Goal: Task Accomplishment & Management: Complete application form

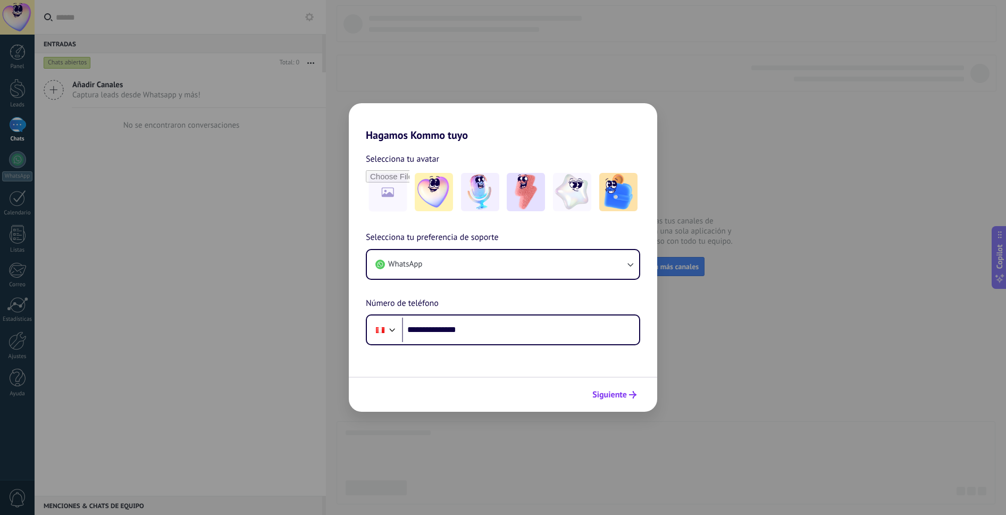
type input "**********"
click at [621, 394] on span "Siguiente" at bounding box center [609, 394] width 35 height 7
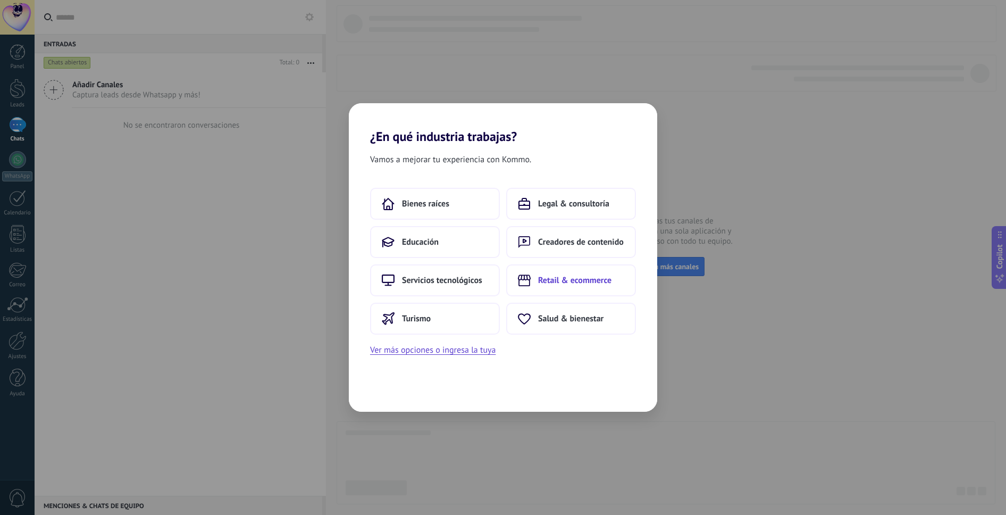
click at [550, 277] on span "Retail & ecommerce" at bounding box center [574, 280] width 73 height 11
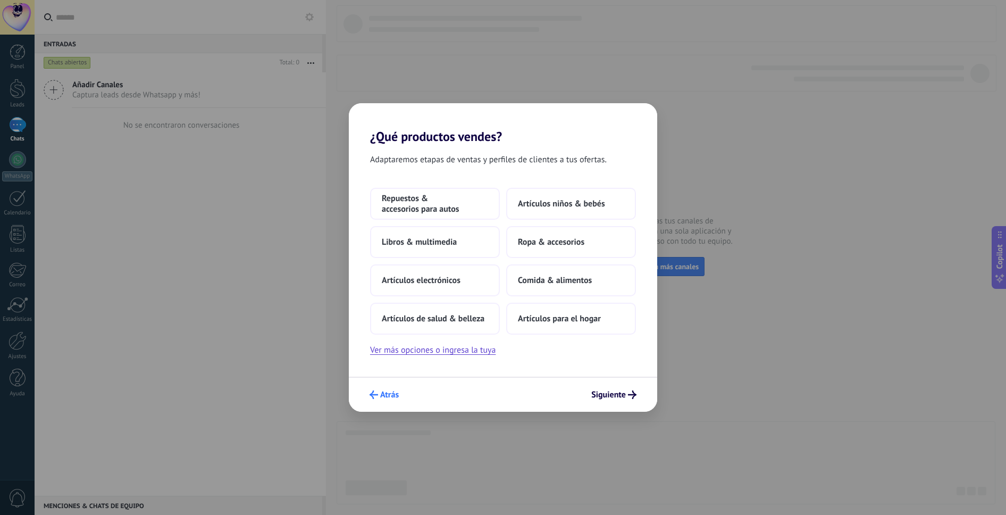
click at [387, 396] on span "Atrás" at bounding box center [389, 394] width 19 height 7
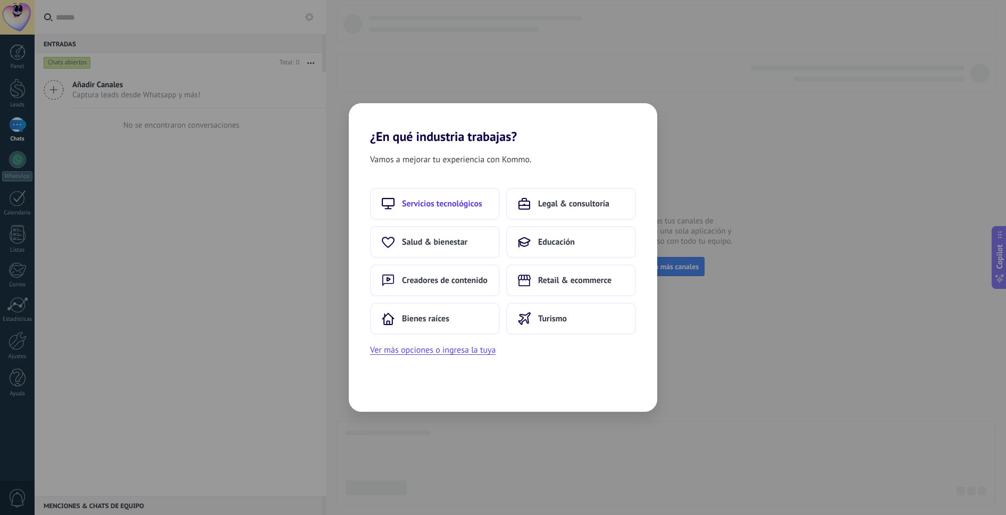
click at [446, 207] on span "Servicios tecnológicos" at bounding box center [442, 203] width 80 height 11
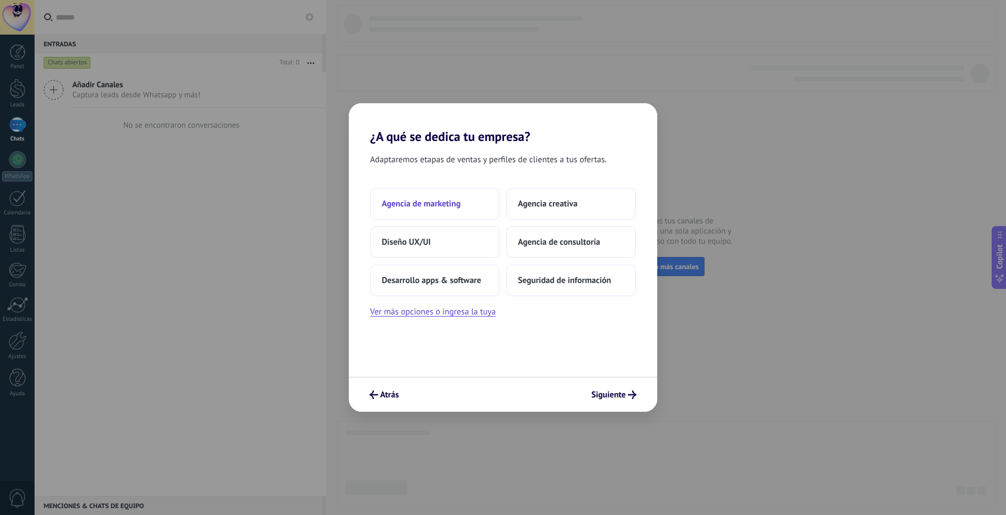
click at [470, 205] on button "Agencia de marketing" at bounding box center [435, 204] width 130 height 32
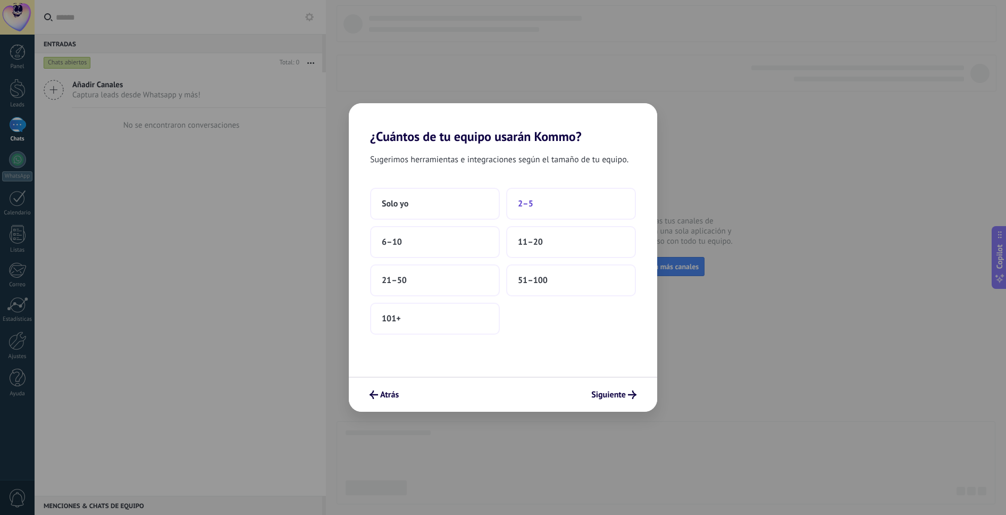
click at [553, 206] on button "2–5" at bounding box center [571, 204] width 130 height 32
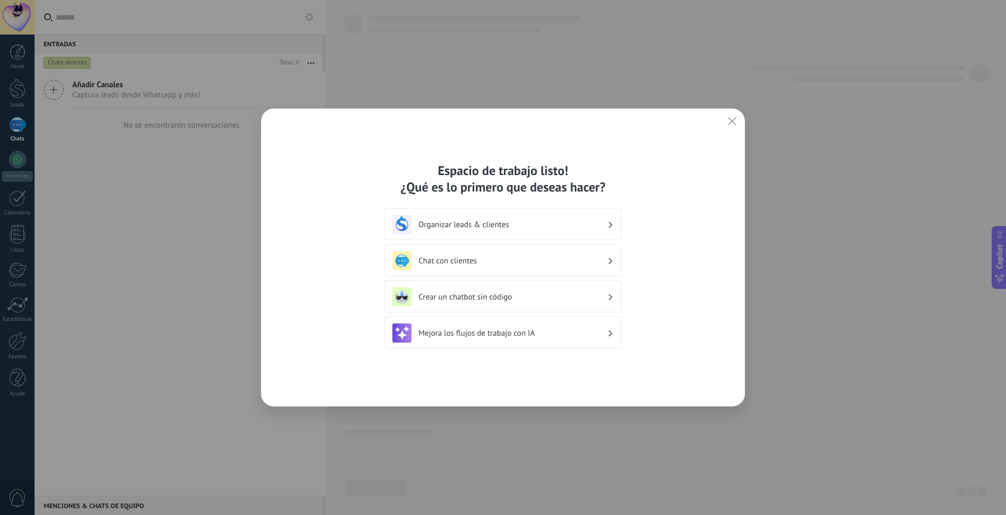
click at [514, 264] on h3 "Chat con clientes" at bounding box center [512, 261] width 189 height 10
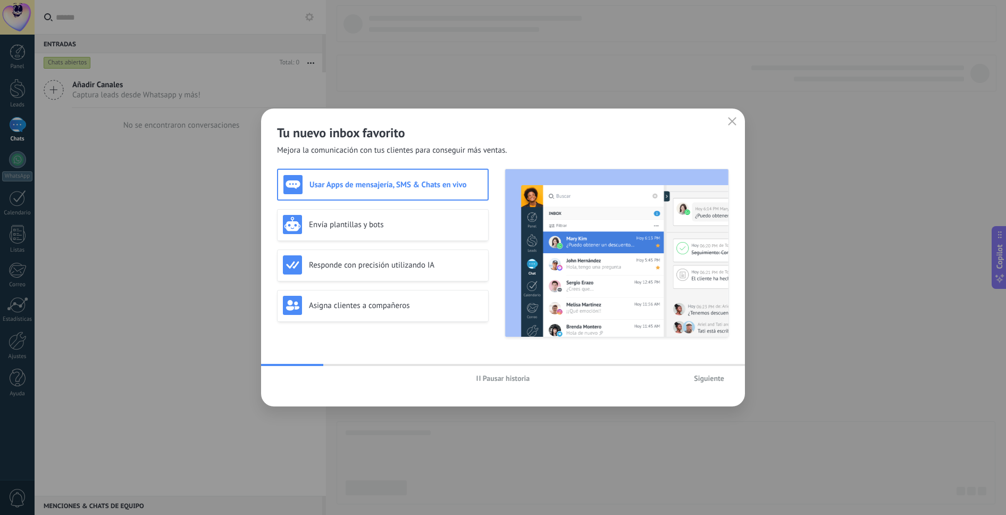
click at [718, 379] on span "Siguiente" at bounding box center [709, 377] width 30 height 7
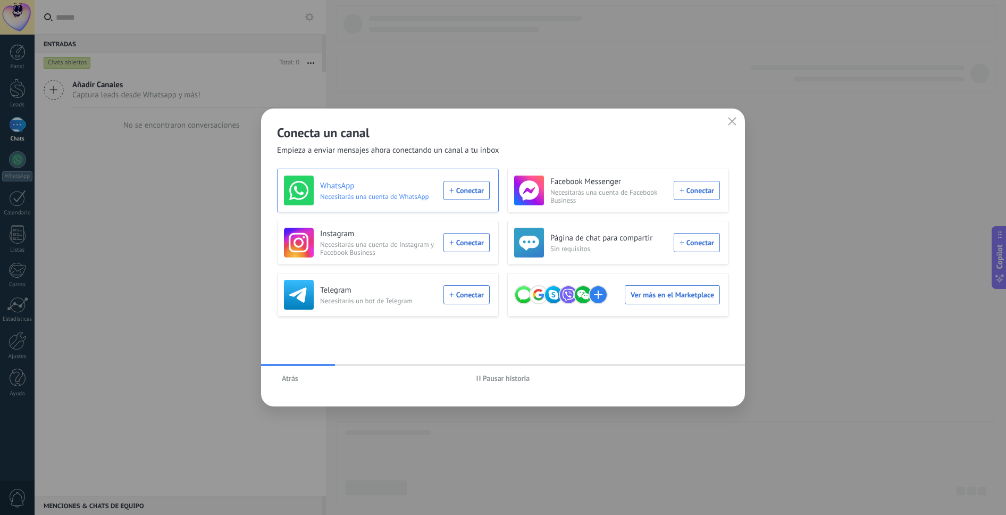
click at [469, 192] on div "WhatsApp Necesitarás una cuenta de WhatsApp Conectar" at bounding box center [387, 190] width 206 height 30
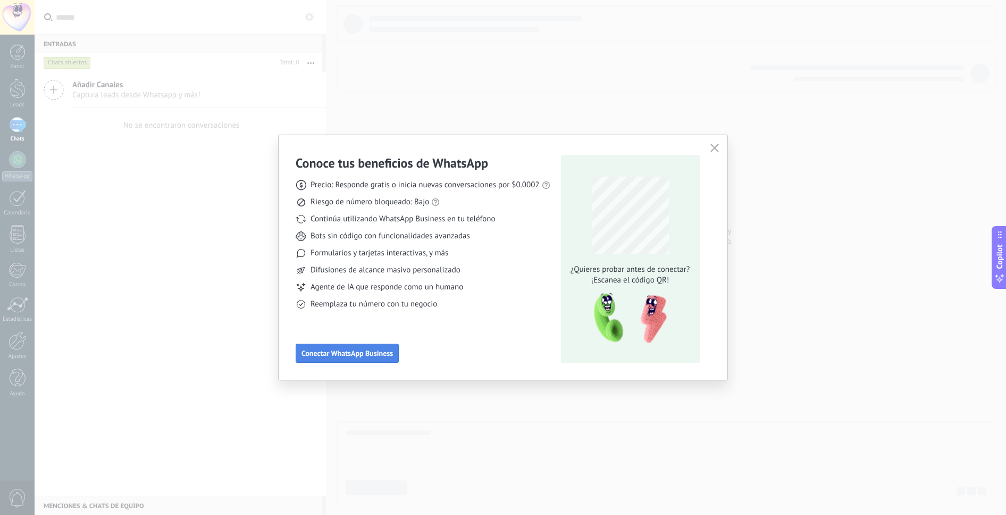
click at [364, 353] on span "Conectar WhatsApp Business" at bounding box center [346, 352] width 91 height 7
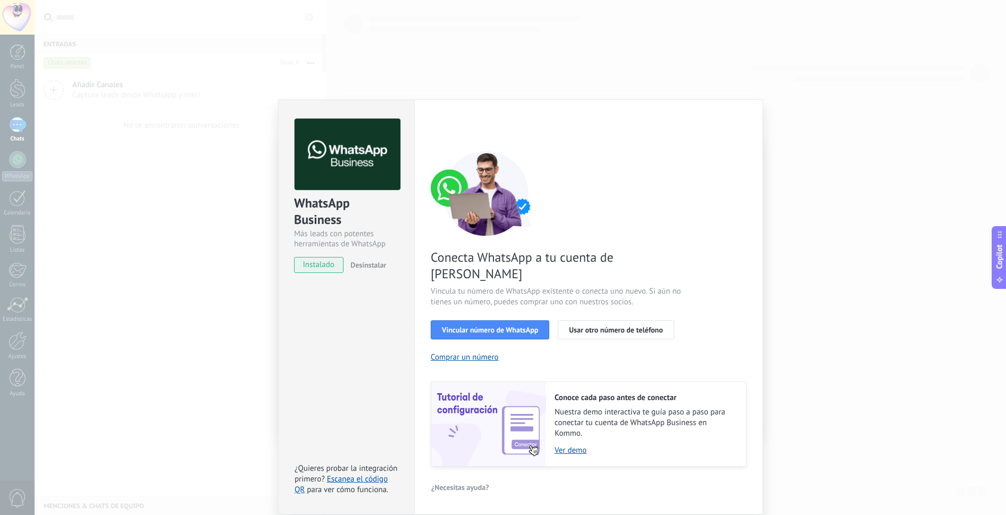
click at [766, 137] on div "WhatsApp Business Más leads con potentes herramientas de WhatsApp instalado Des…" at bounding box center [520, 257] width 971 height 515
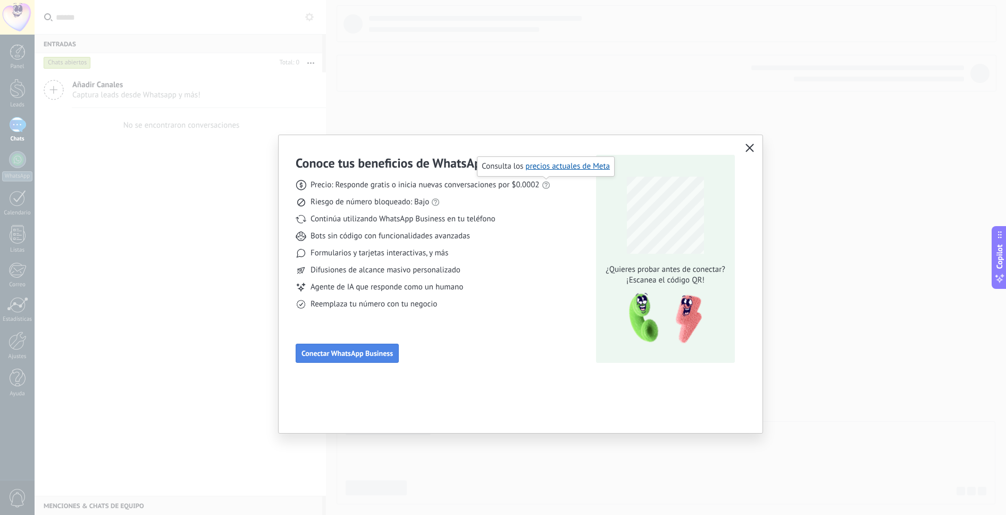
click at [387, 352] on span "Conectar WhatsApp Business" at bounding box center [346, 352] width 91 height 7
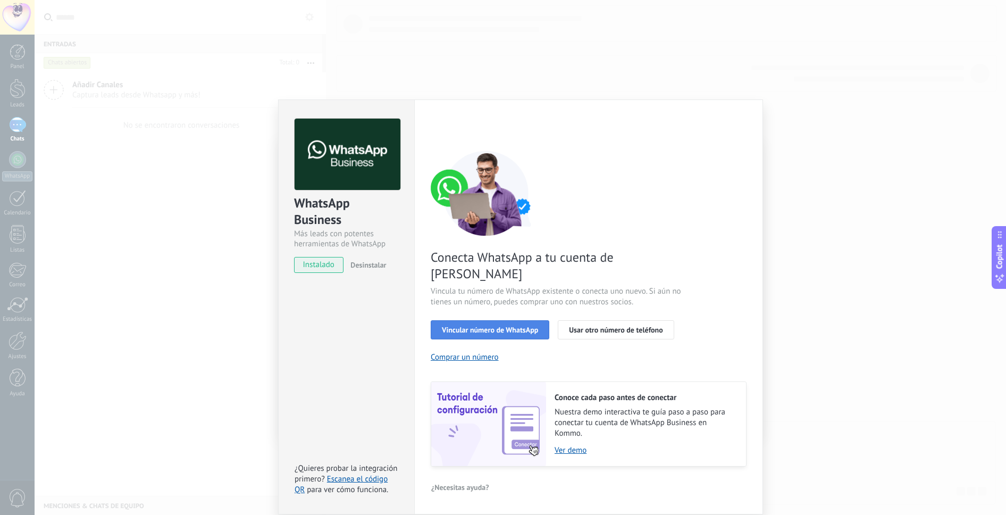
click at [504, 326] on span "Vincular número de WhatsApp" at bounding box center [490, 329] width 96 height 7
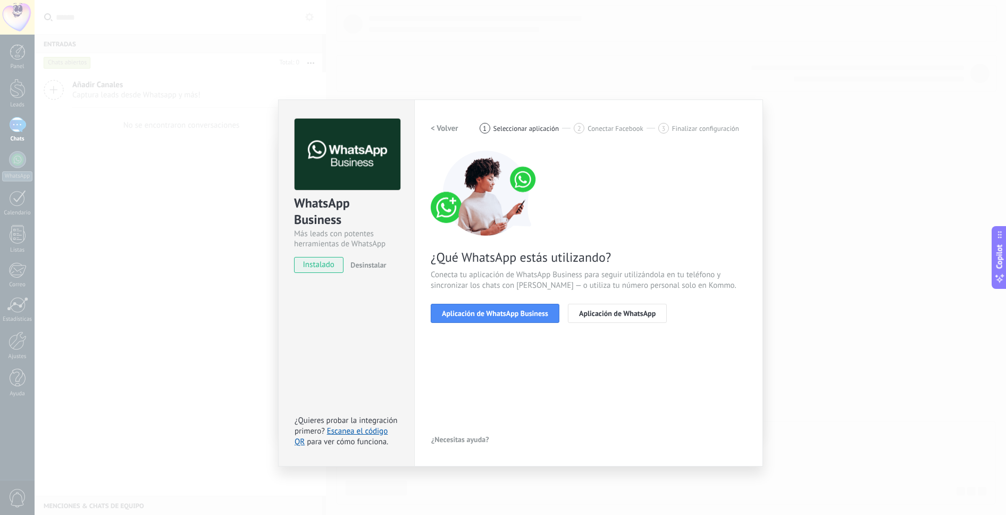
click at [504, 315] on span "Aplicación de WhatsApp Business" at bounding box center [495, 312] width 106 height 7
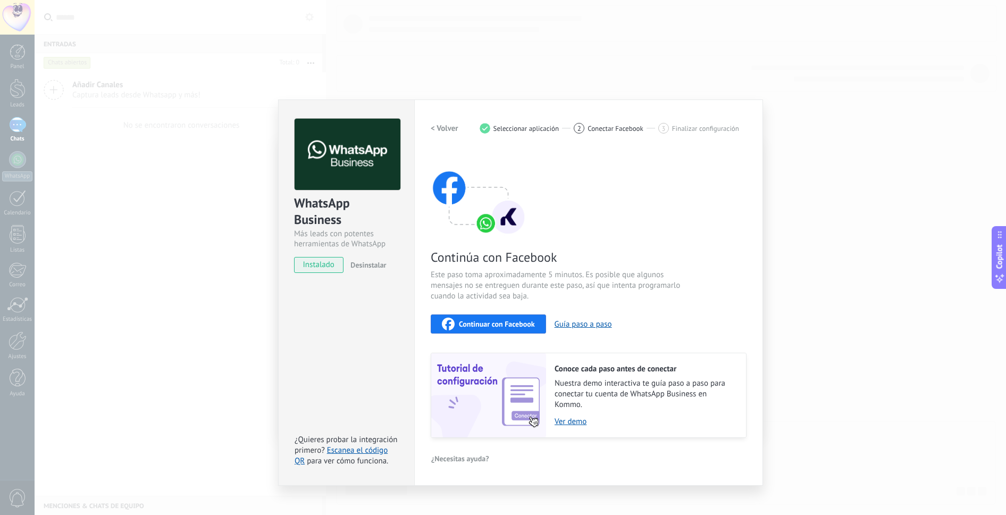
click at [504, 325] on span "Continuar con Facebook" at bounding box center [497, 323] width 76 height 7
click at [772, 377] on div "WhatsApp Business Más leads con potentes herramientas de WhatsApp instalado Des…" at bounding box center [520, 257] width 971 height 515
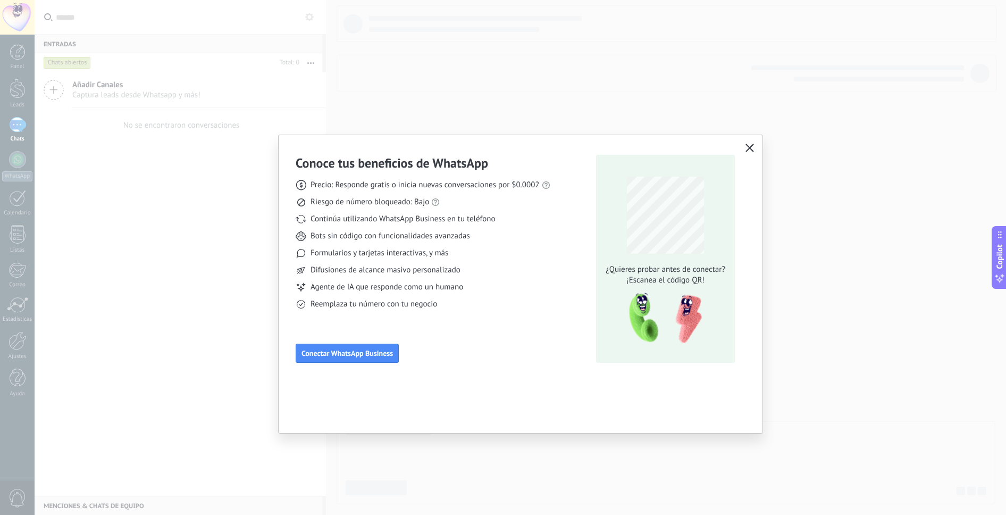
click at [749, 147] on use "button" at bounding box center [750, 148] width 8 height 8
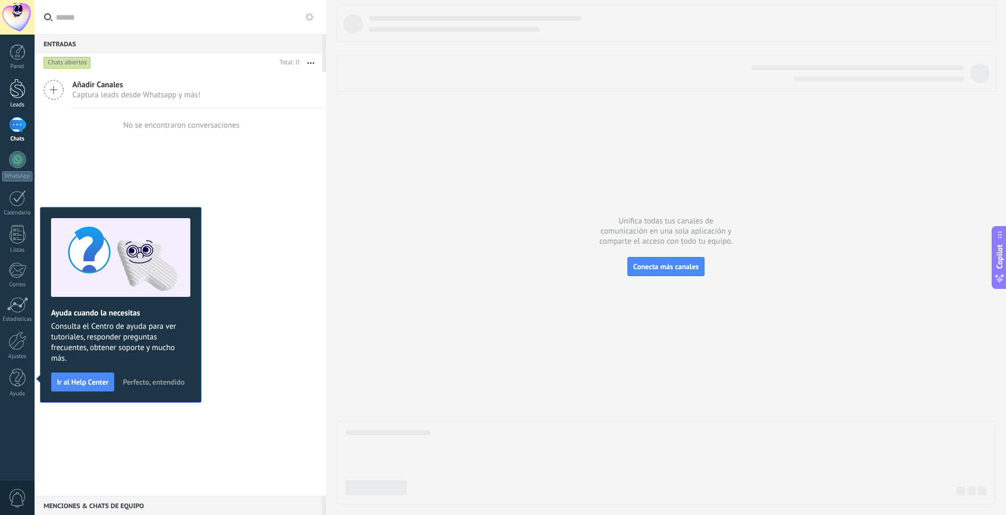
click at [18, 91] on div at bounding box center [18, 89] width 16 height 20
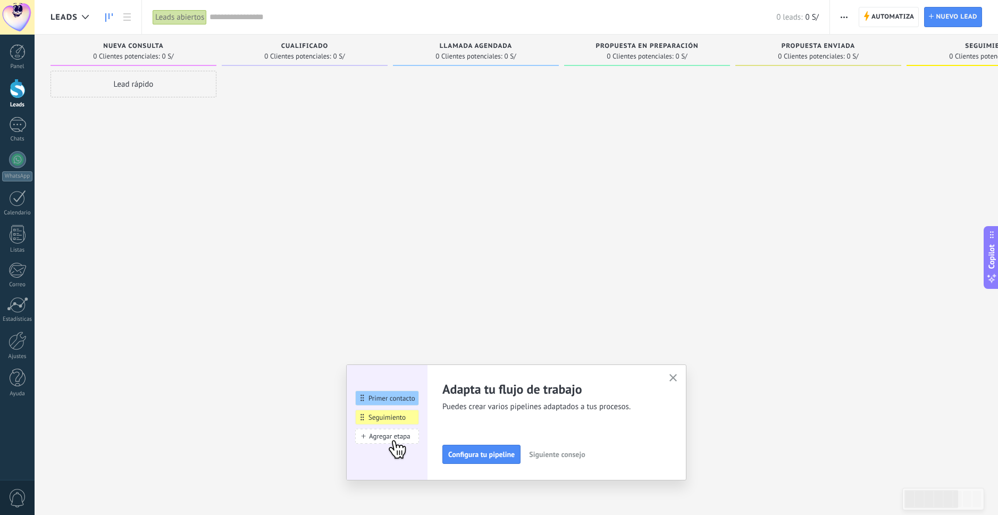
click at [150, 79] on div "Lead rápido" at bounding box center [133, 84] width 166 height 27
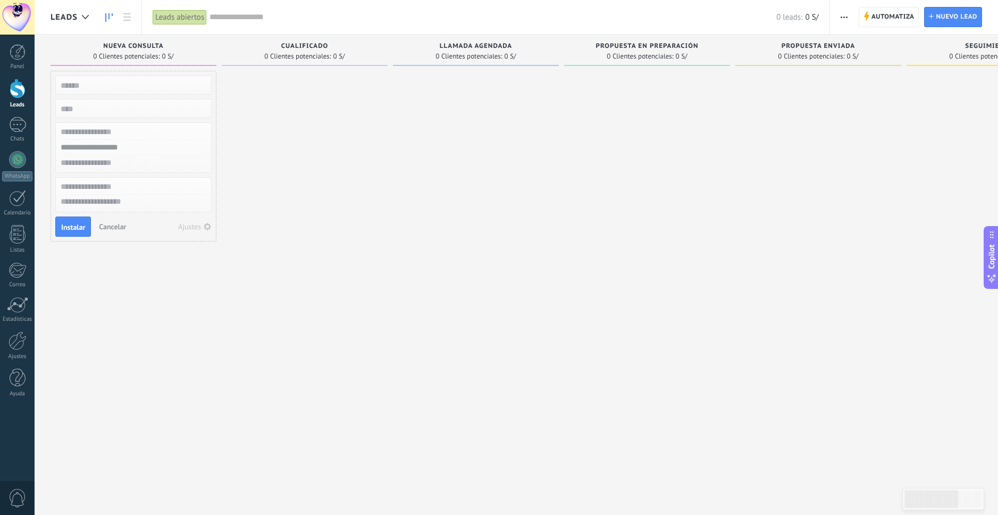
click at [75, 19] on span "Leads" at bounding box center [63, 17] width 27 height 10
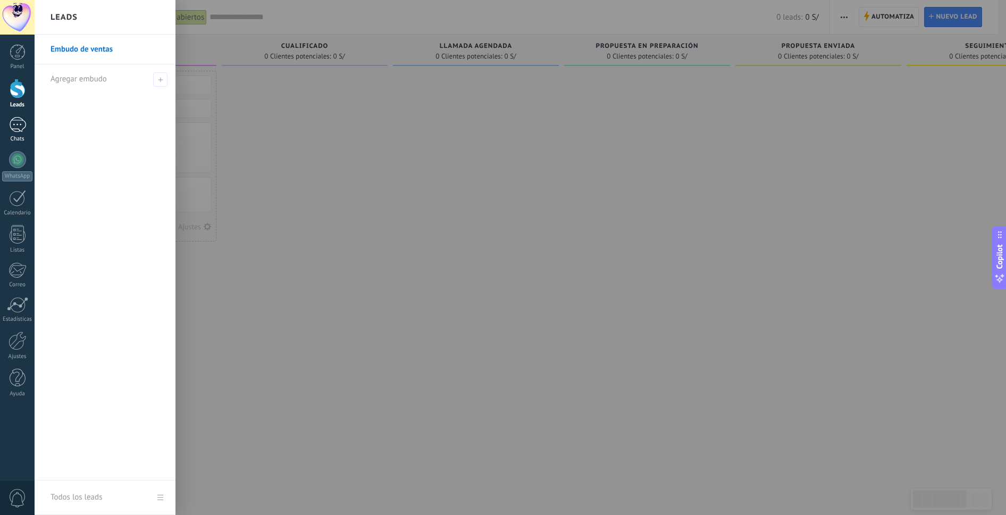
click at [13, 128] on div at bounding box center [17, 124] width 17 height 15
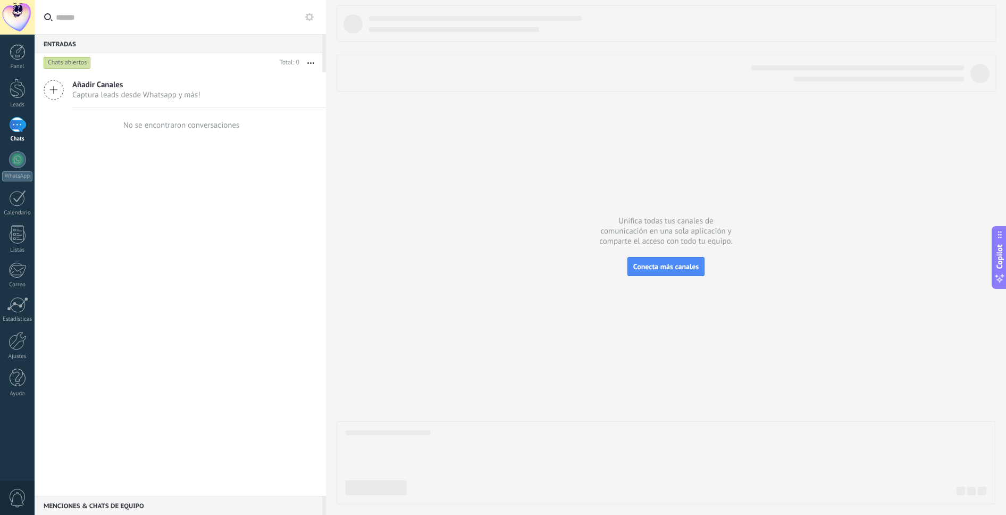
click at [56, 91] on icon at bounding box center [54, 90] width 20 height 20
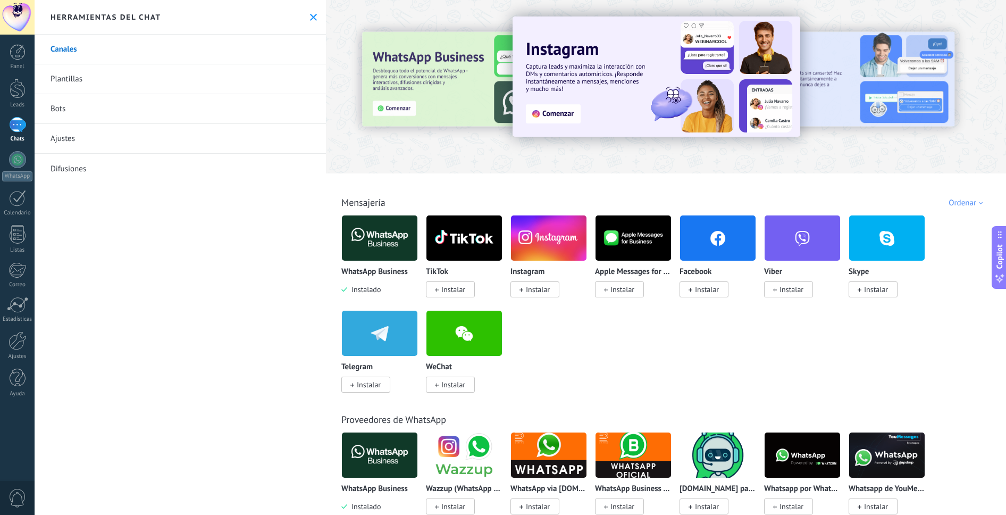
click at [312, 18] on icon at bounding box center [313, 17] width 7 height 7
